Goal: Transaction & Acquisition: Purchase product/service

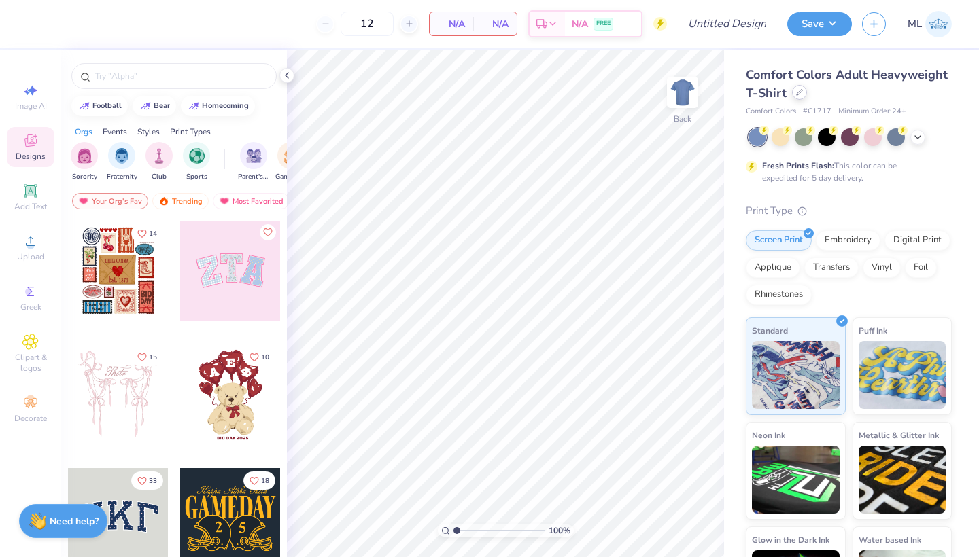
click at [799, 91] on icon at bounding box center [799, 92] width 7 height 7
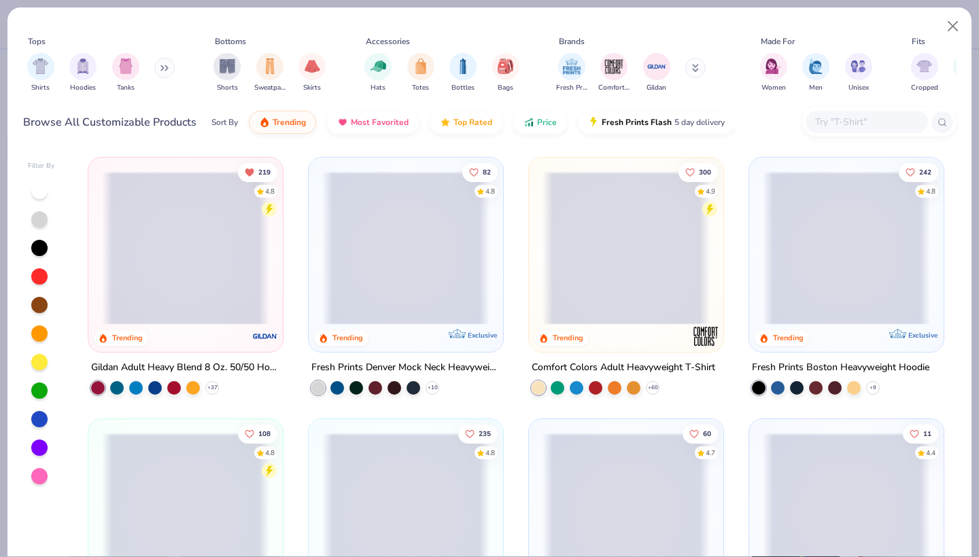
click at [819, 126] on input "text" at bounding box center [866, 122] width 105 height 16
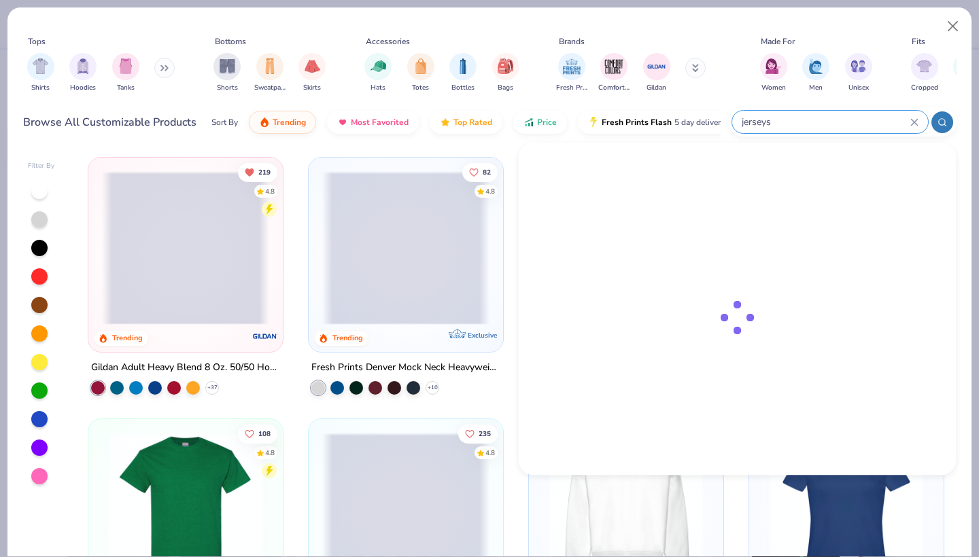
type input "jerseys"
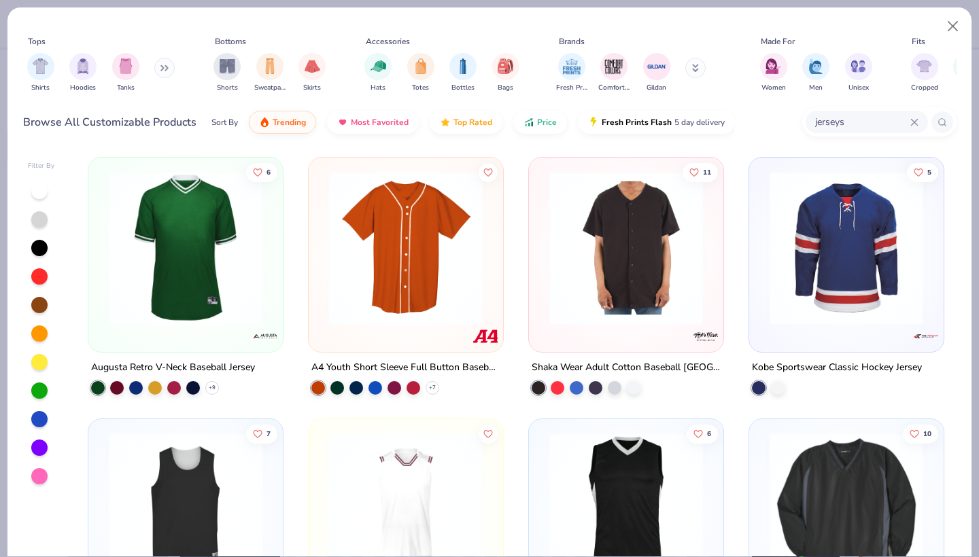
click at [201, 233] on img at bounding box center [185, 248] width 167 height 154
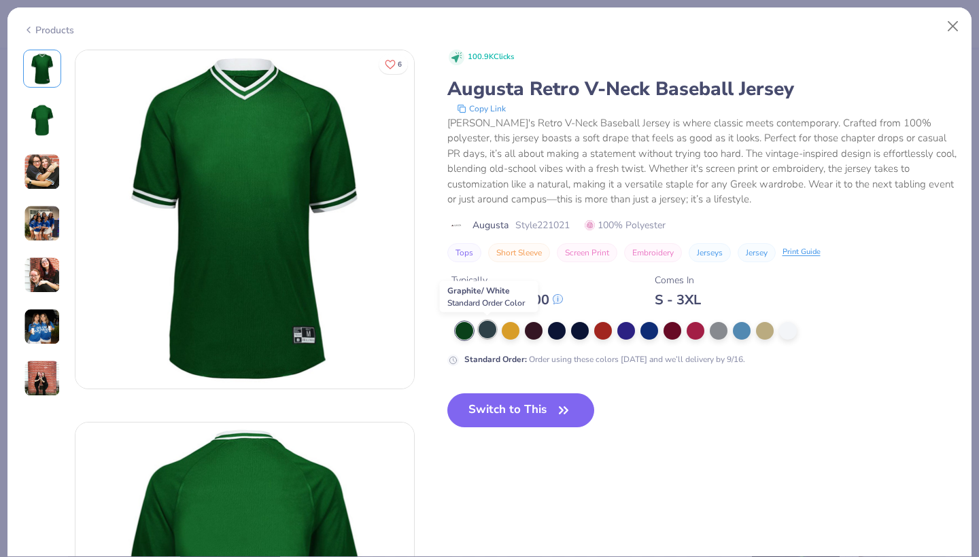
click at [488, 327] on div at bounding box center [487, 330] width 18 height 18
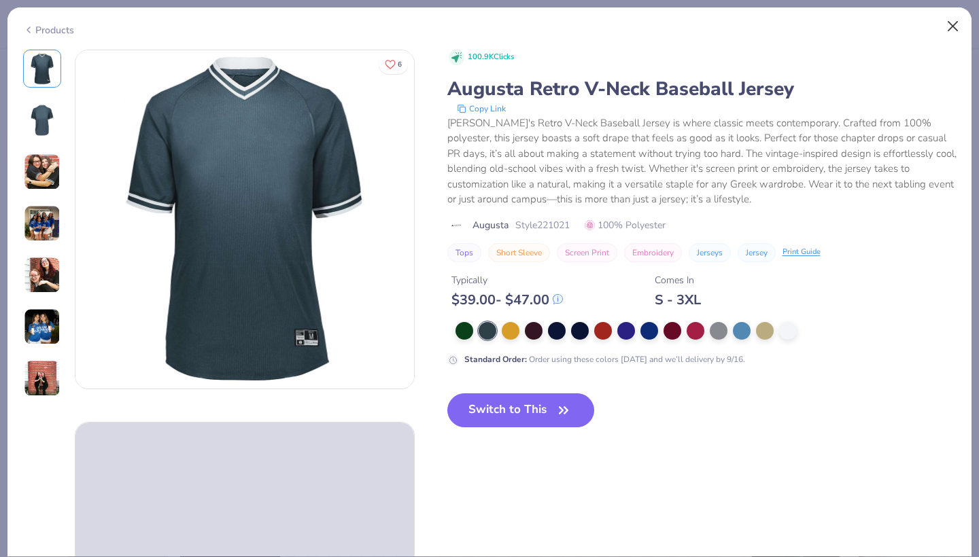
click at [956, 24] on button "Close" at bounding box center [953, 27] width 26 height 26
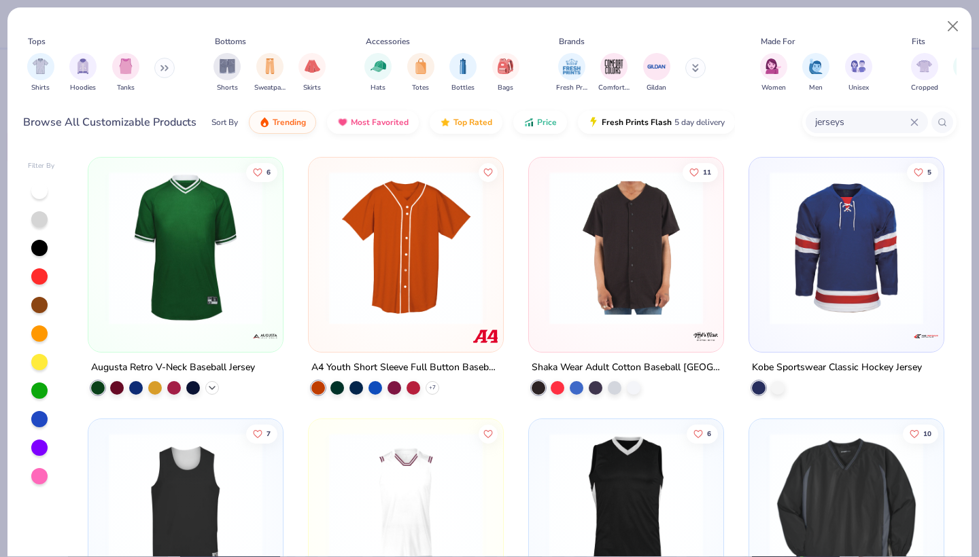
click at [210, 389] on icon at bounding box center [212, 388] width 11 height 11
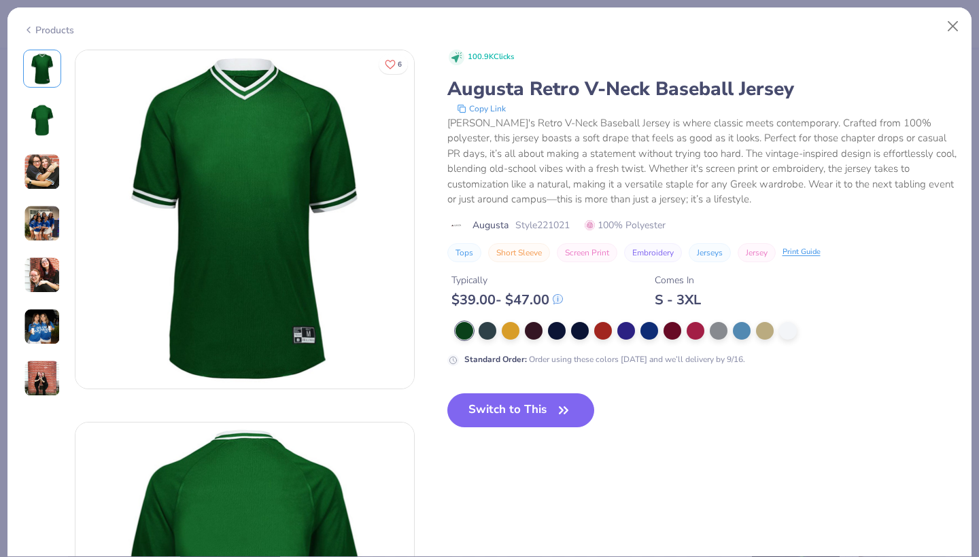
click at [40, 164] on img at bounding box center [42, 172] width 37 height 37
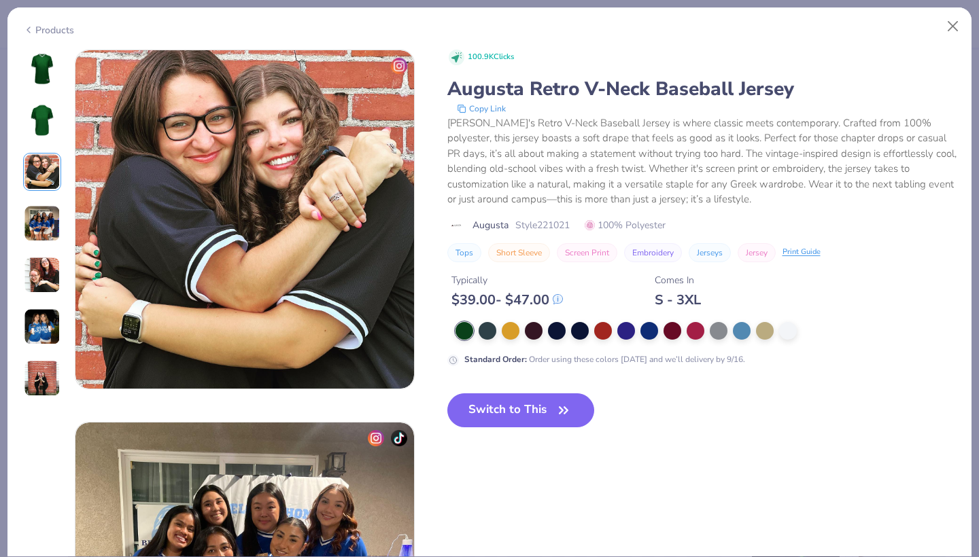
click at [45, 234] on img at bounding box center [42, 223] width 37 height 37
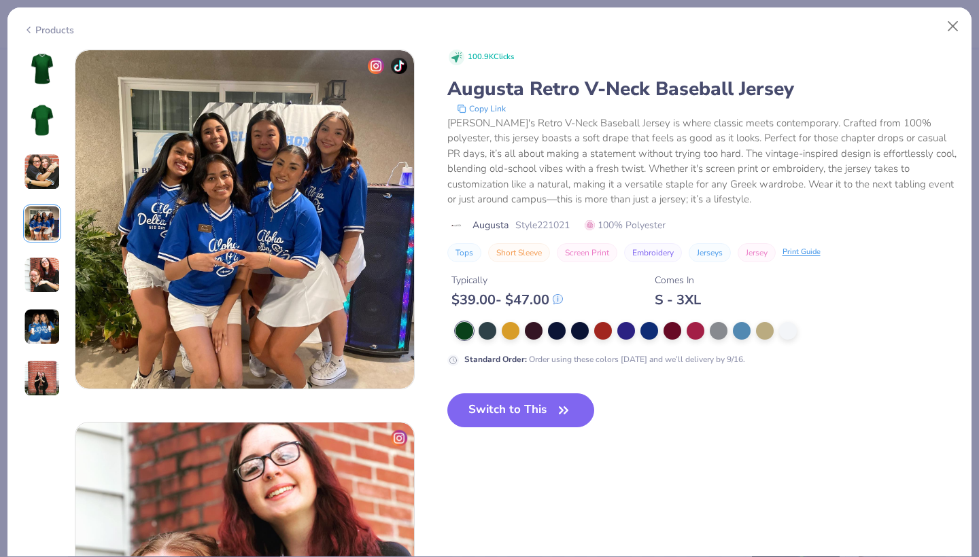
click at [51, 260] on img at bounding box center [42, 275] width 37 height 37
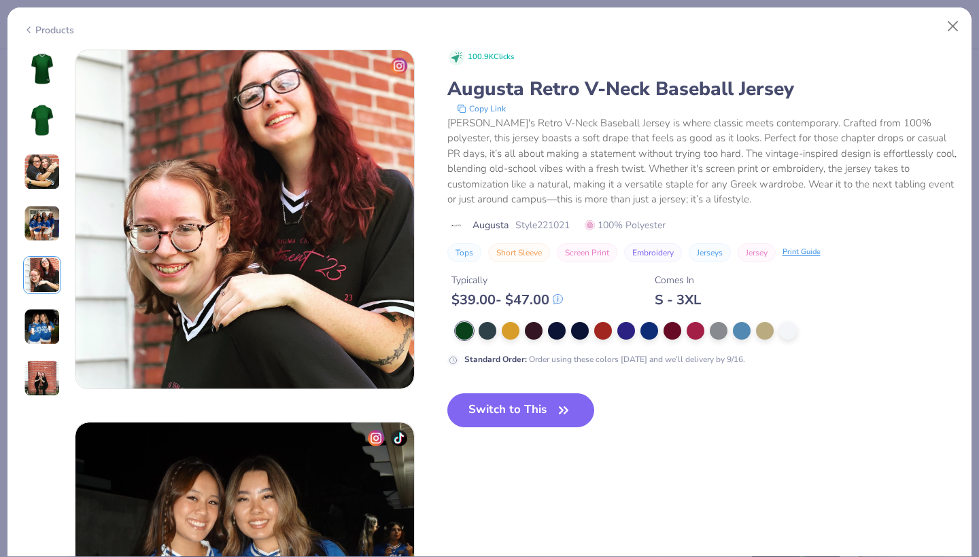
click at [53, 291] on img at bounding box center [42, 275] width 37 height 37
click at [958, 23] on button "Close" at bounding box center [953, 27] width 26 height 26
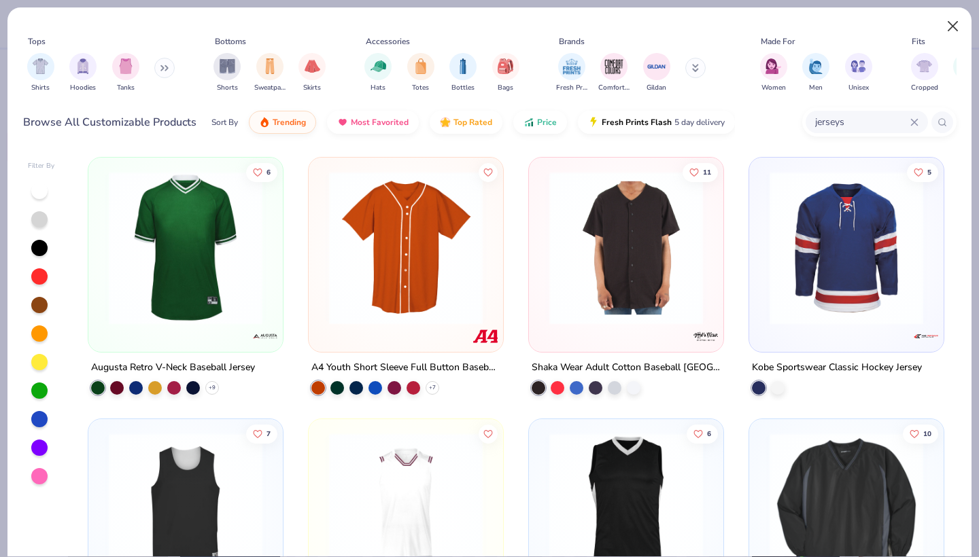
click at [943, 22] on button "Close" at bounding box center [953, 27] width 26 height 26
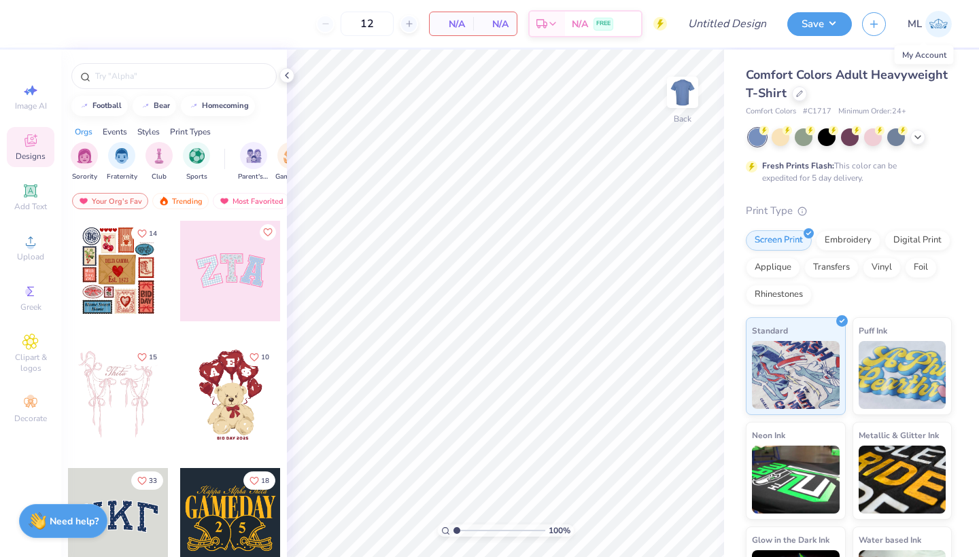
click at [937, 28] on img at bounding box center [938, 24] width 27 height 27
click at [799, 91] on icon at bounding box center [799, 92] width 7 height 7
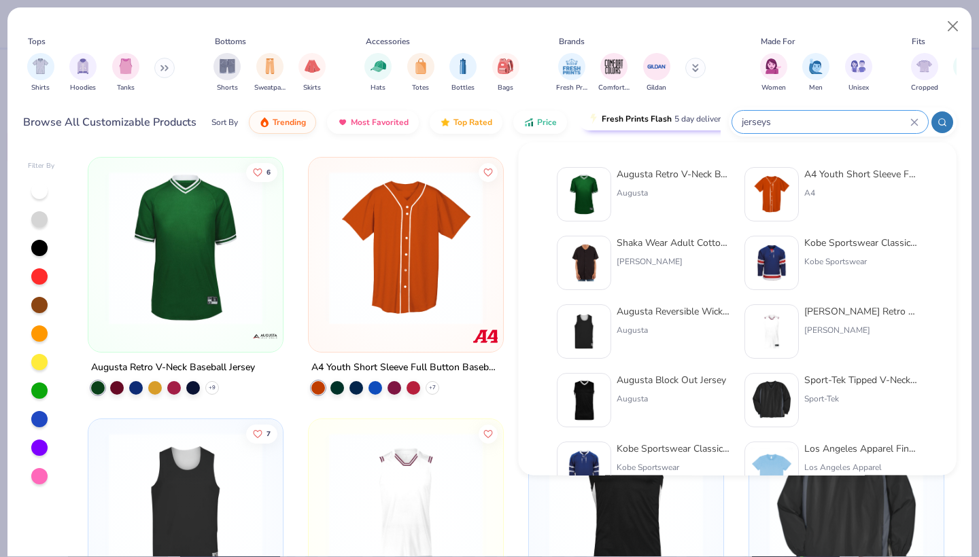
drag, startPoint x: 861, startPoint y: 120, endPoint x: 653, endPoint y: 114, distance: 208.1
click at [654, 117] on div "Browse All Customizable Products Sort By Trending Most Favorited Top Rated Pric…" at bounding box center [489, 122] width 933 height 38
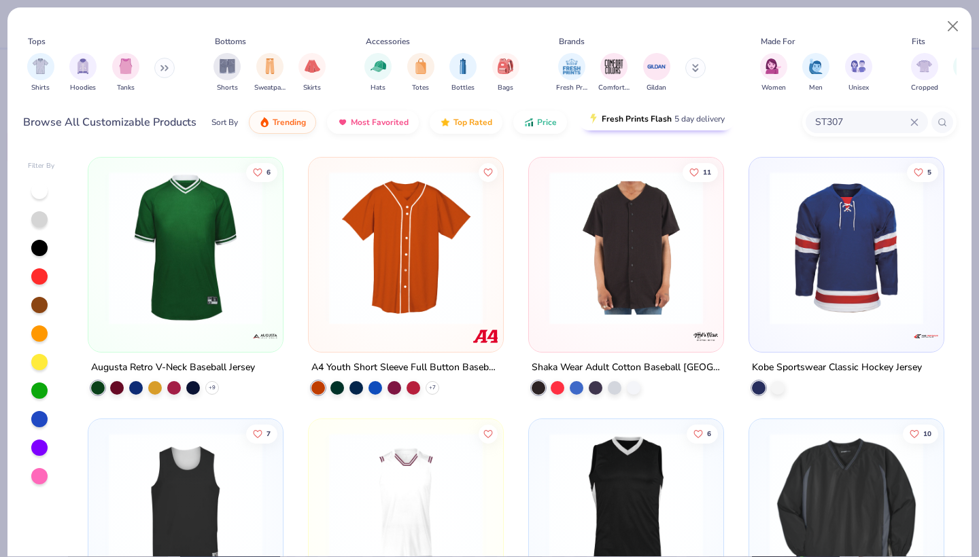
type input "ST307"
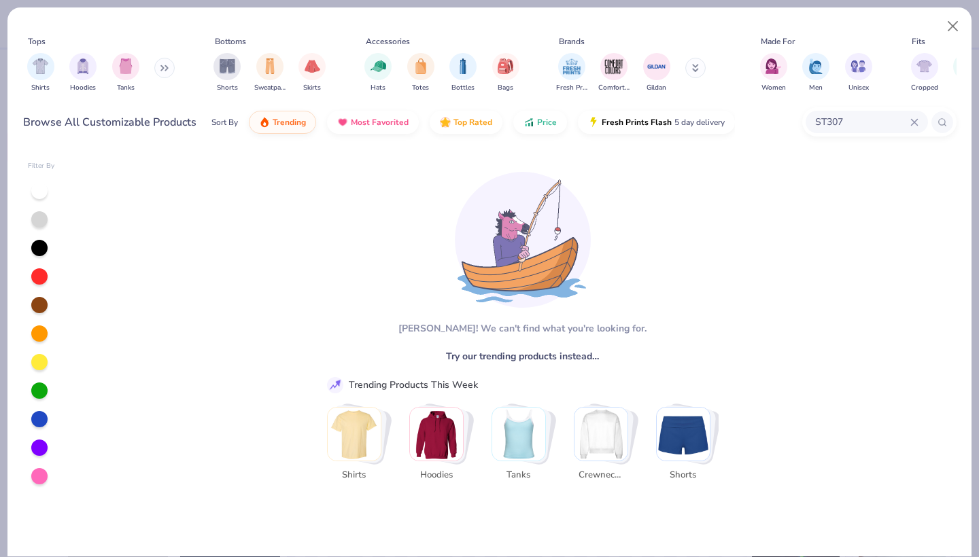
click at [921, 127] on div "ST307" at bounding box center [866, 122] width 122 height 22
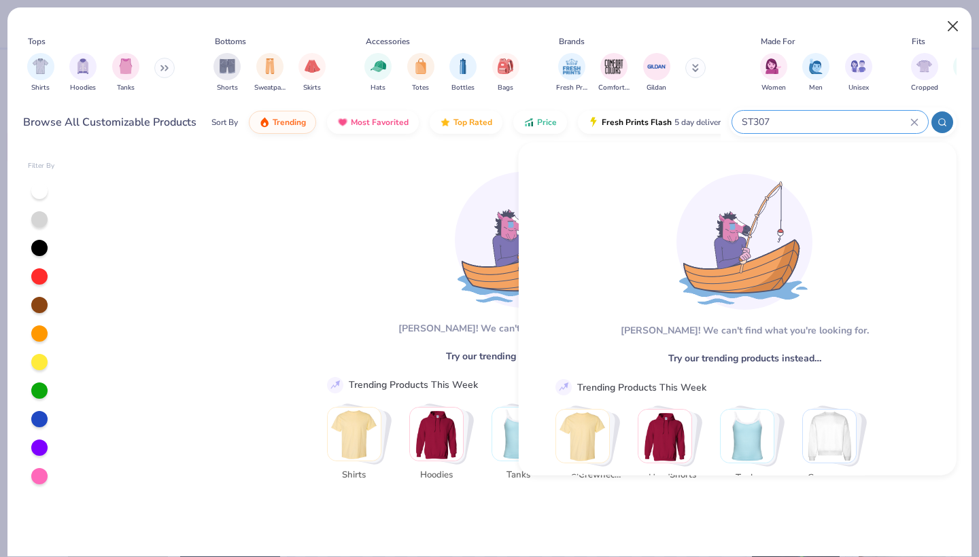
click at [958, 24] on button "Close" at bounding box center [953, 27] width 26 height 26
